Goal: Transaction & Acquisition: Purchase product/service

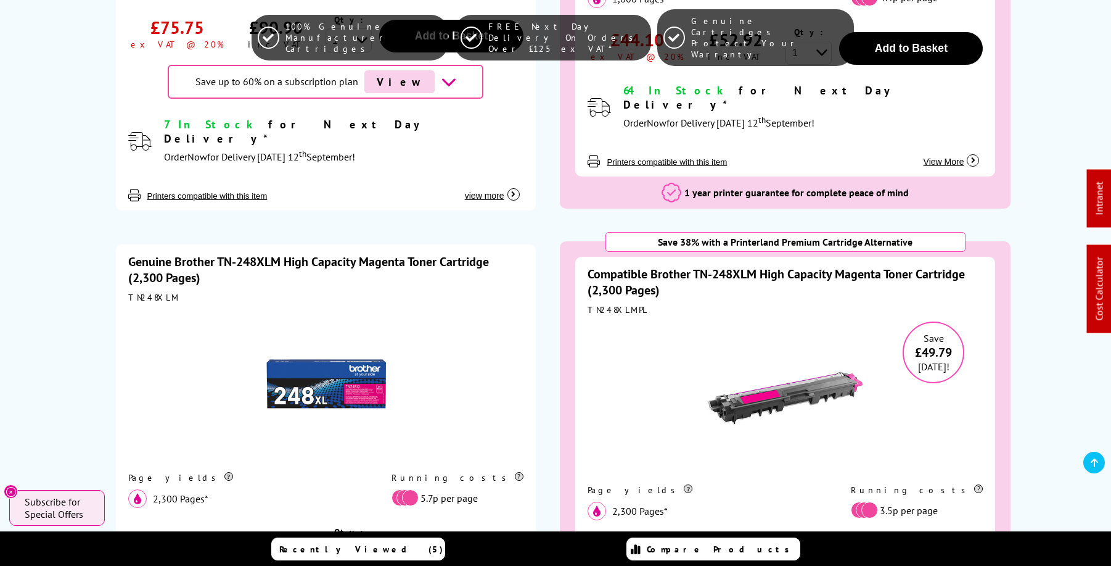
scroll to position [5898, 0]
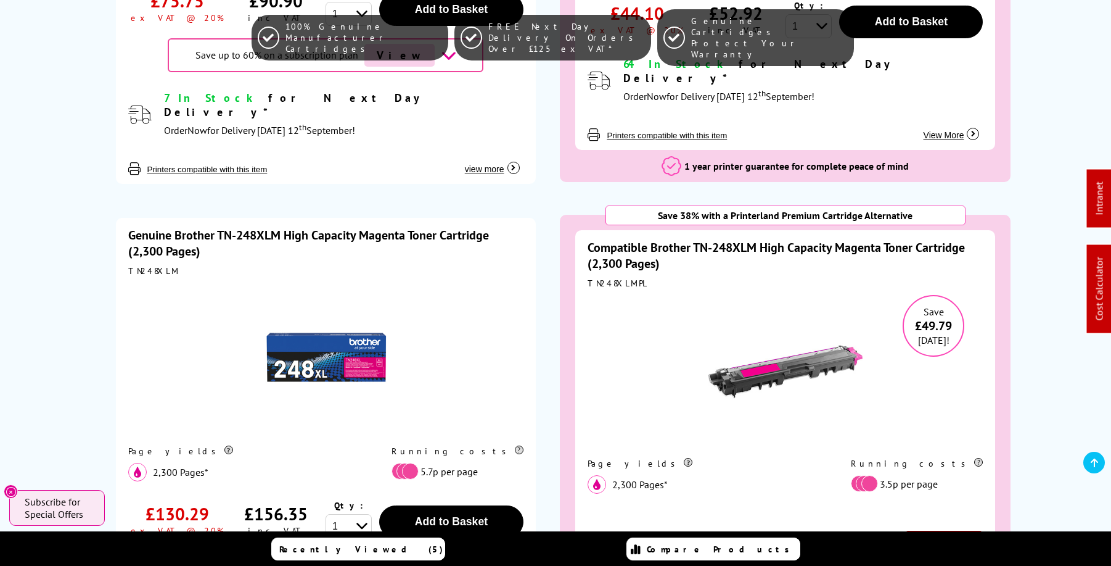
click at [601, 278] on div "TN248XLMPL" at bounding box center [785, 283] width 395 height 11
copy div "TN248XLMPL"
click at [797, 239] on link "Compatible Brother TN-248XLM High Capacity Magenta Toner Cartridge (2,300 Pages)" at bounding box center [776, 255] width 377 height 32
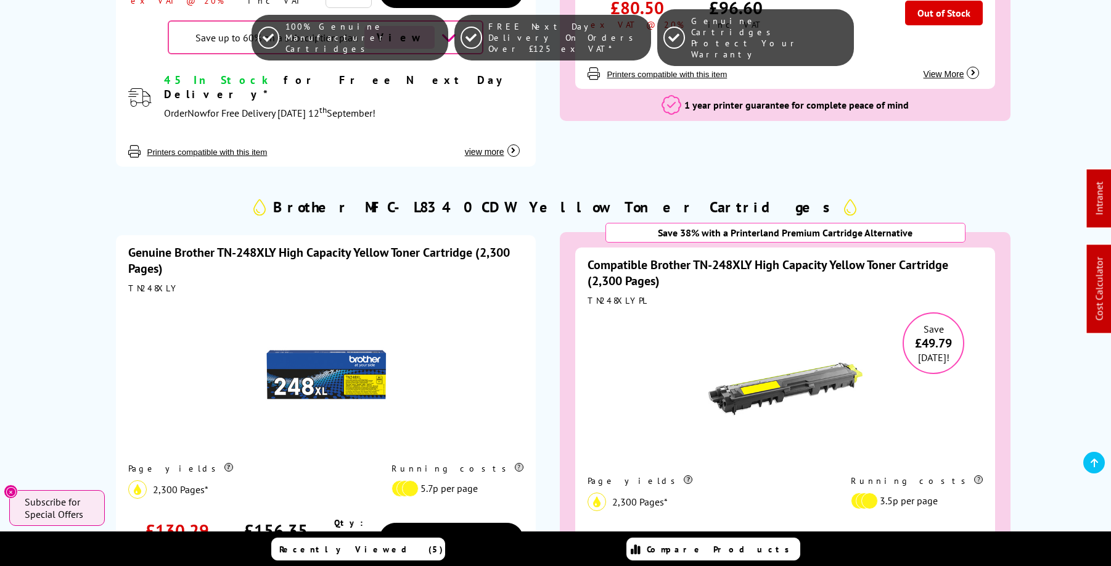
scroll to position [6427, 0]
click at [759, 311] on img at bounding box center [786, 388] width 154 height 154
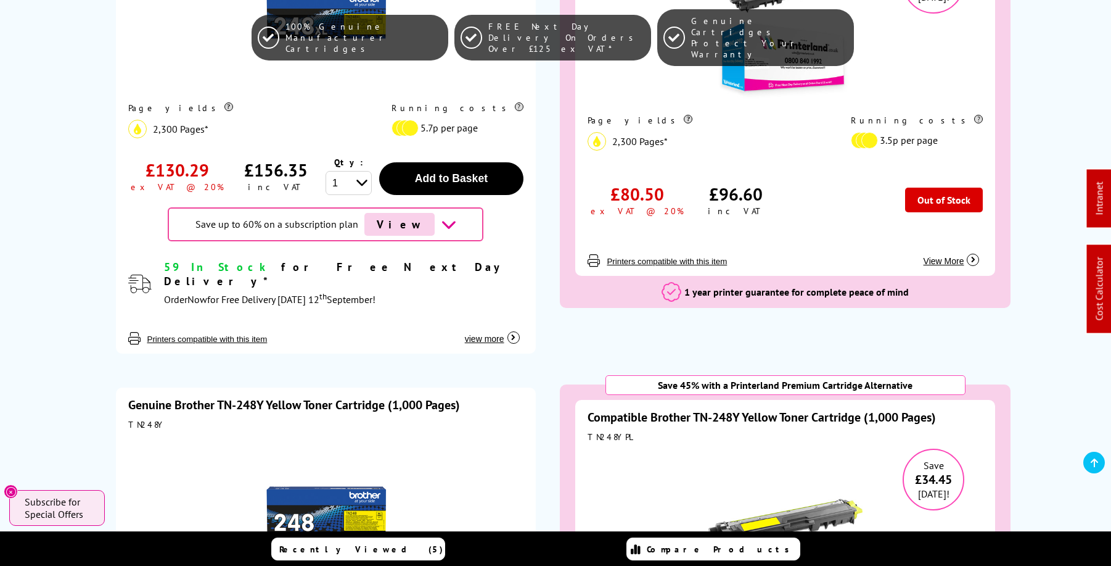
scroll to position [6800, 0]
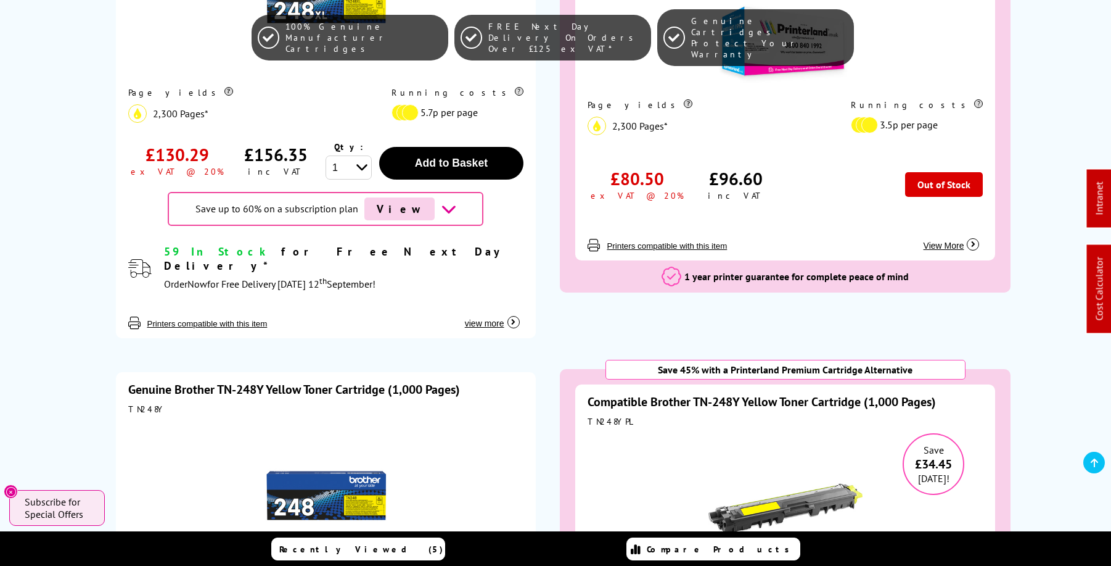
click at [607, 416] on div "TN248YPL" at bounding box center [785, 421] width 395 height 11
copy div "TN248YPL"
click at [799, 394] on link "Compatible Brother TN-248Y Yellow Toner Cartridge (1,000 Pages)" at bounding box center [762, 402] width 348 height 16
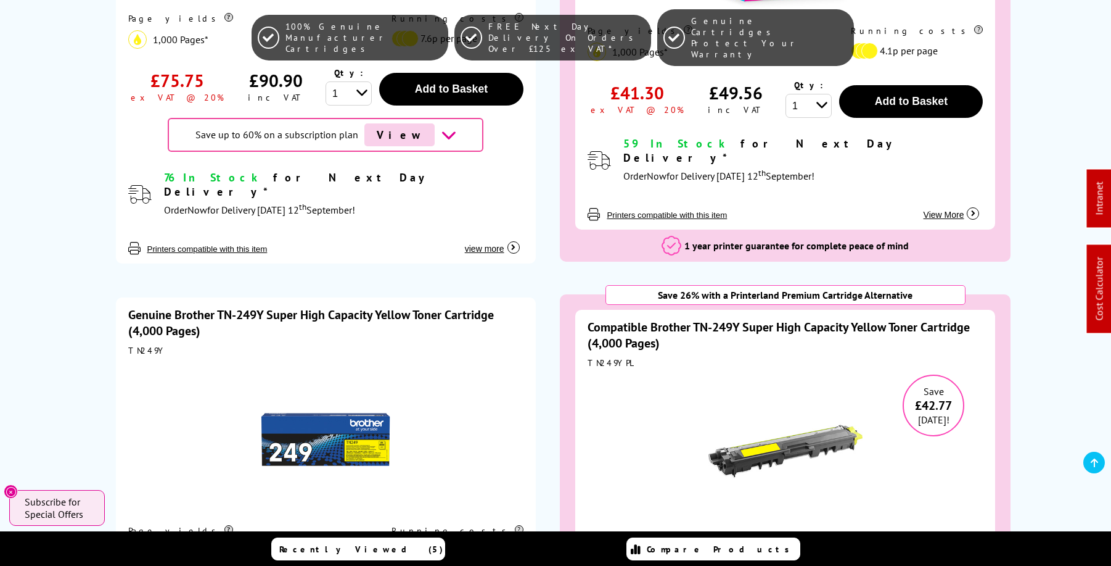
scroll to position [7371, 0]
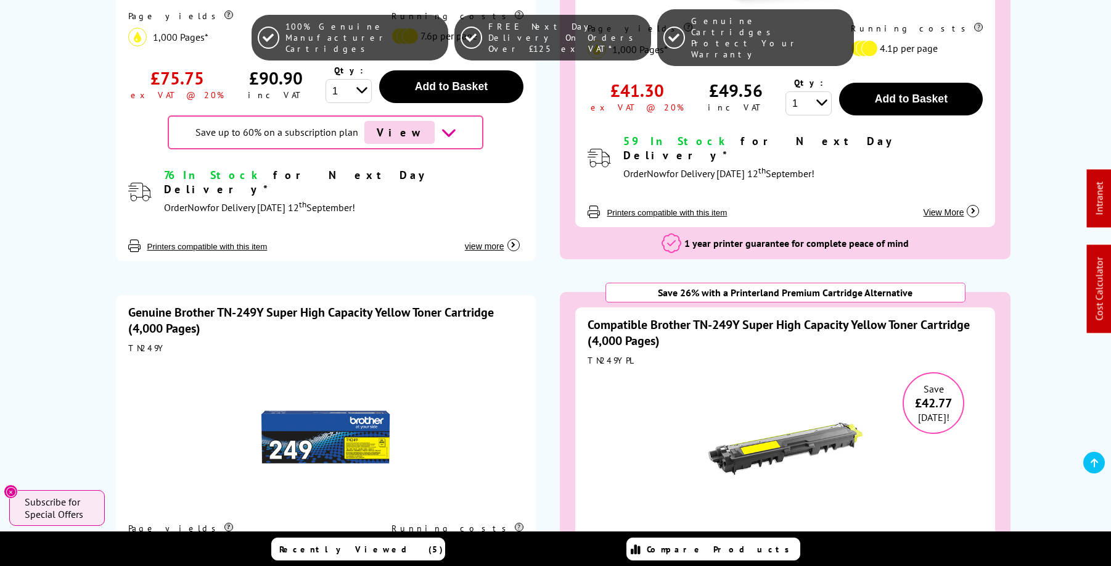
click at [721, 316] on link "Compatible Brother TN-249Y Super High Capacity Yellow Toner Cartridge (4,000 Pa…" at bounding box center [779, 332] width 382 height 32
